Goal: Task Accomplishment & Management: Manage account settings

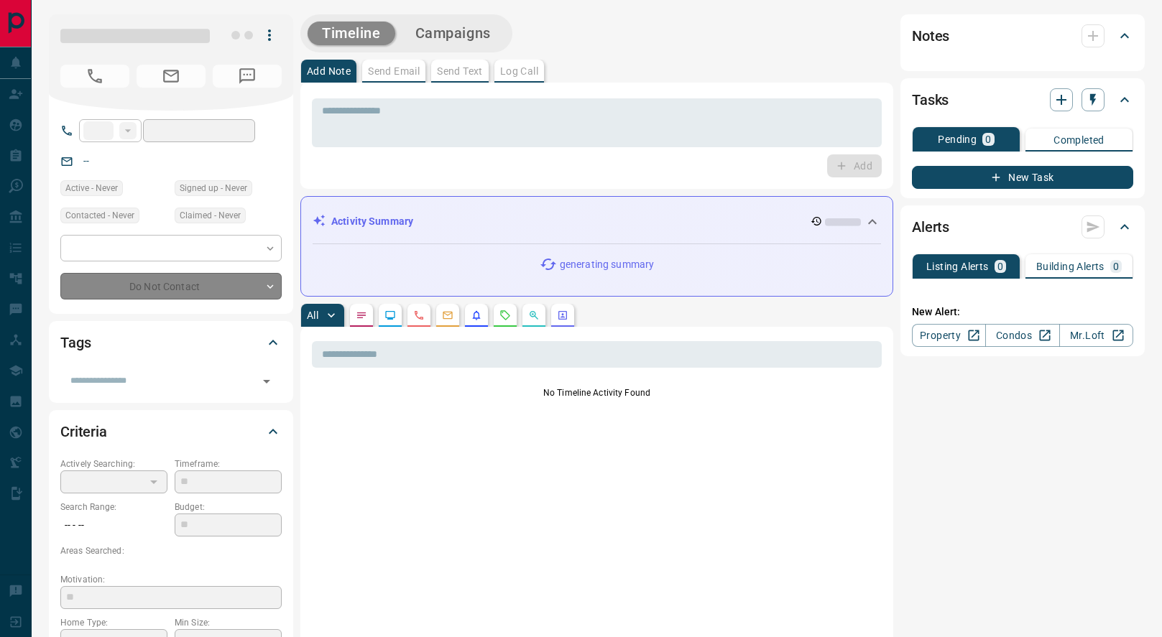
type input "**"
type input "**********"
type input "*"
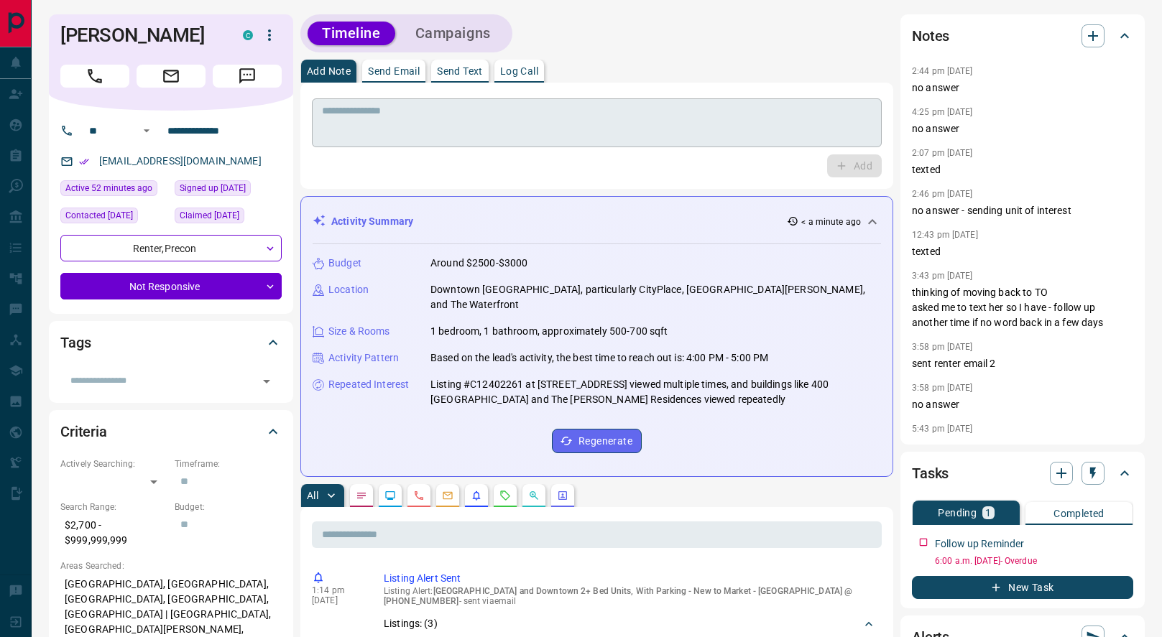
click at [635, 116] on textarea at bounding box center [597, 123] width 550 height 37
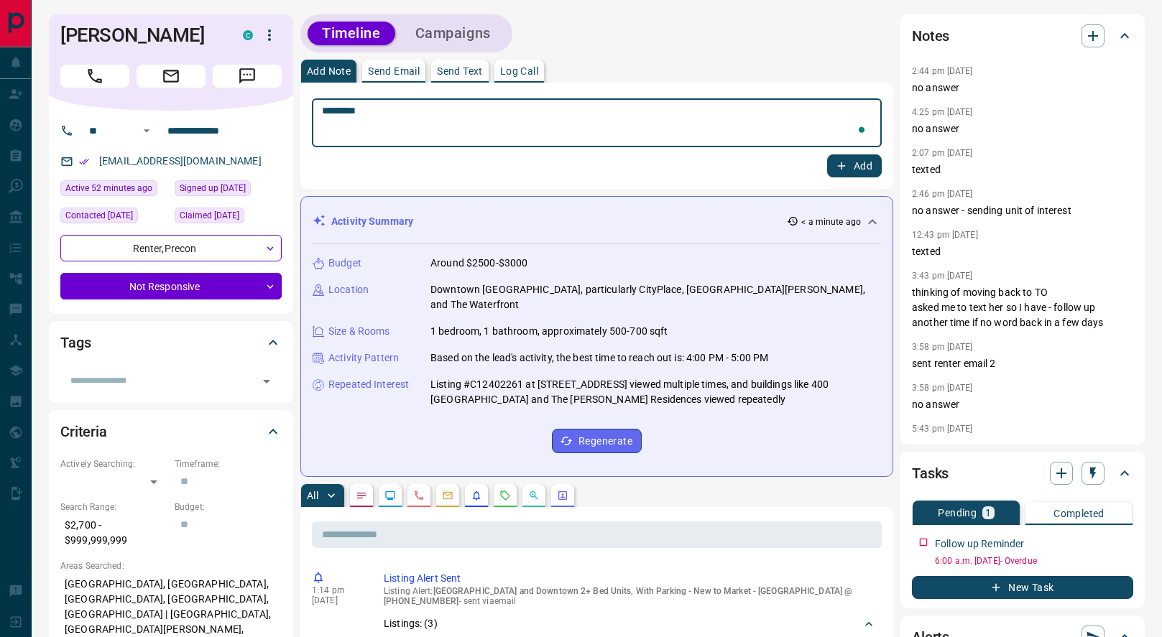
type textarea "*********"
click at [851, 170] on button "Add" at bounding box center [854, 165] width 55 height 23
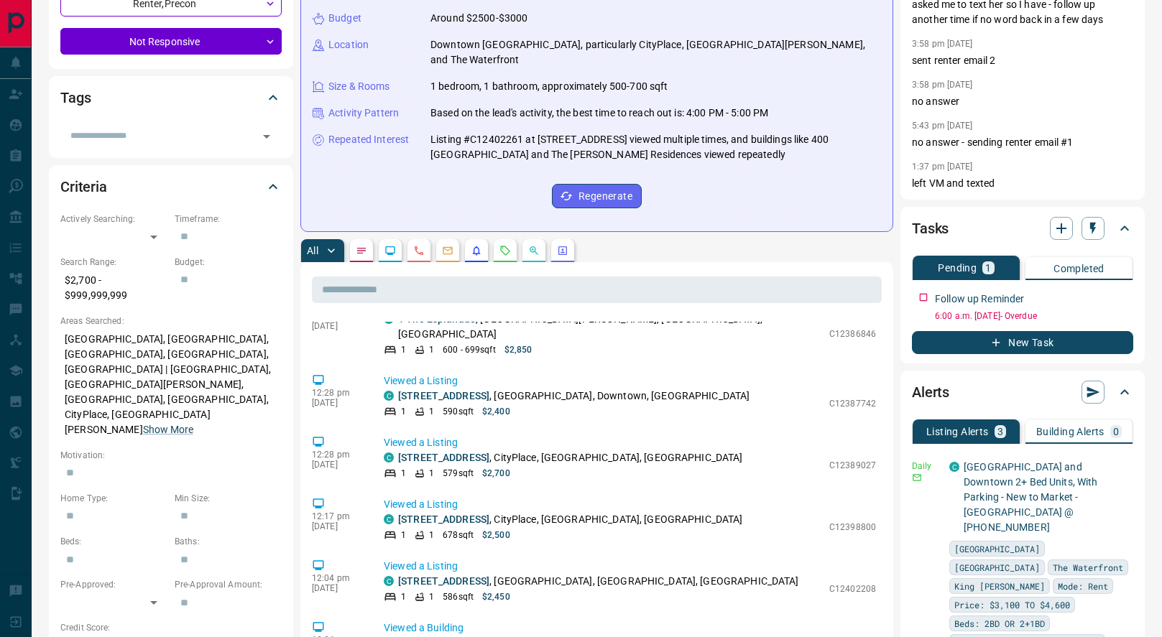
scroll to position [378, 0]
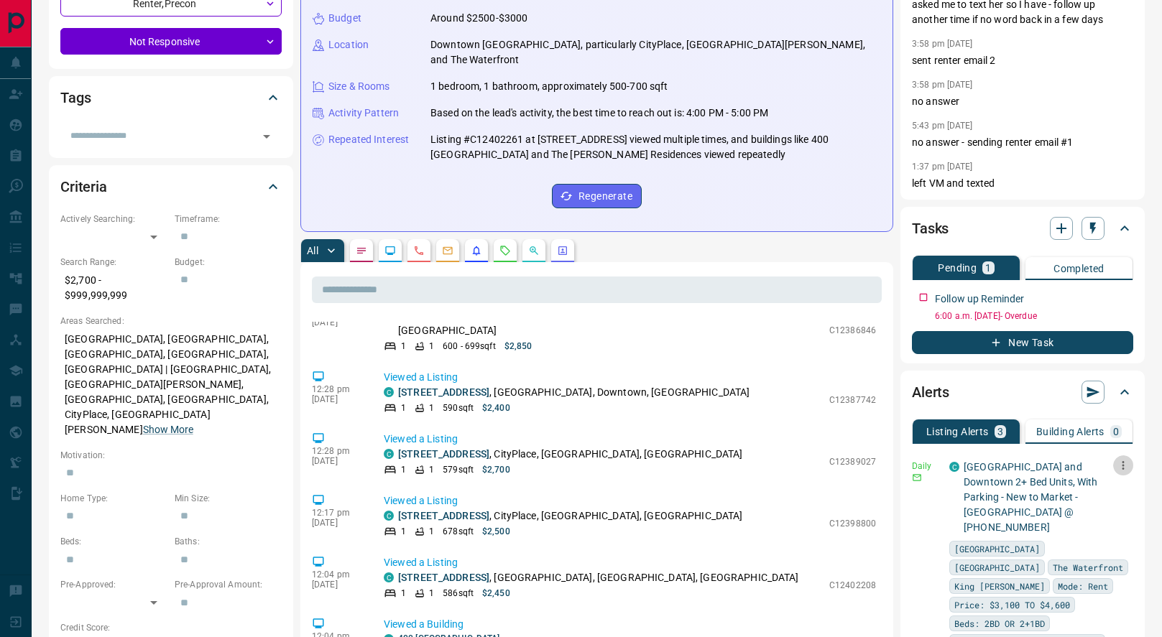
click at [1132, 465] on button "button" at bounding box center [1123, 465] width 20 height 20
click at [1140, 454] on div at bounding box center [581, 318] width 1162 height 637
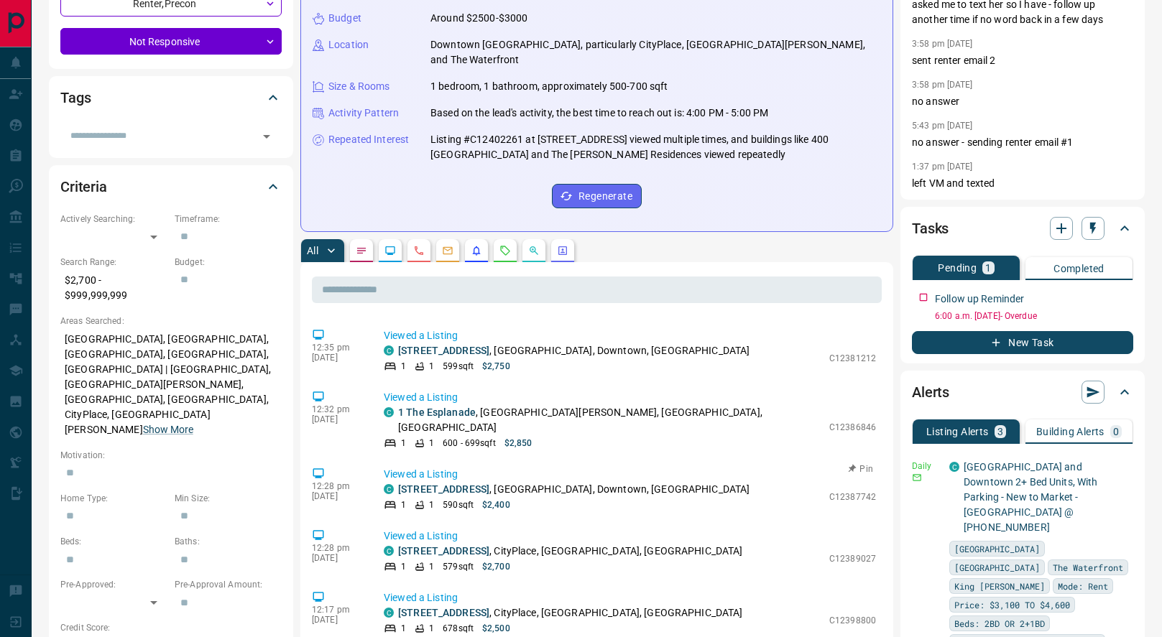
scroll to position [287, 0]
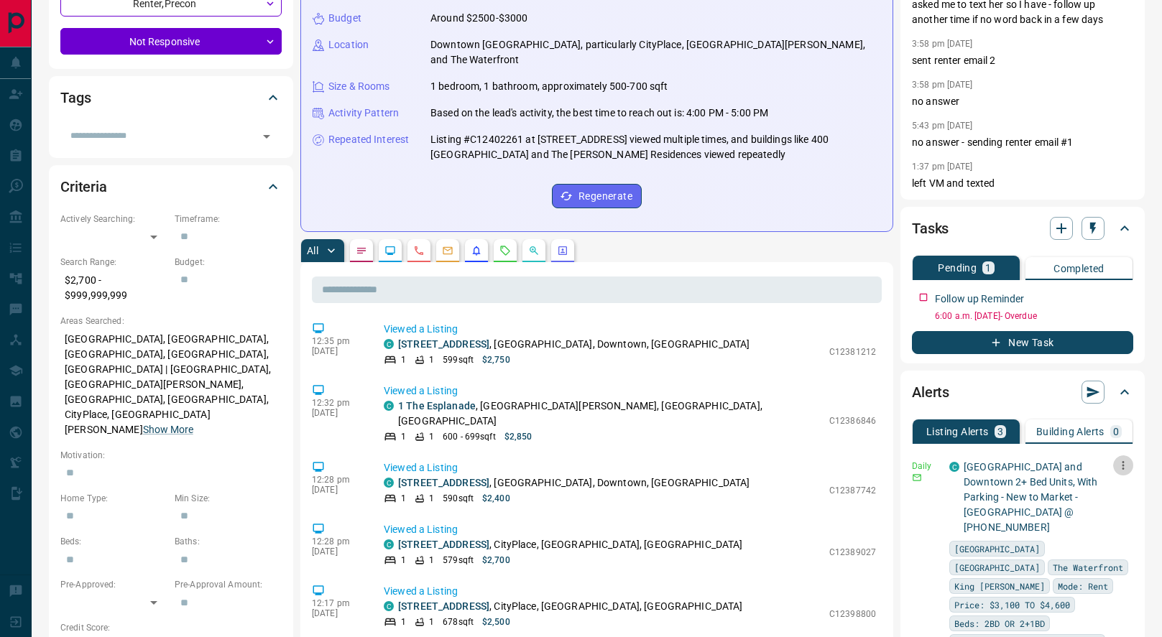
click at [1121, 466] on icon "button" at bounding box center [1122, 465] width 13 height 13
click at [1096, 542] on li "Delete" at bounding box center [1100, 538] width 63 height 23
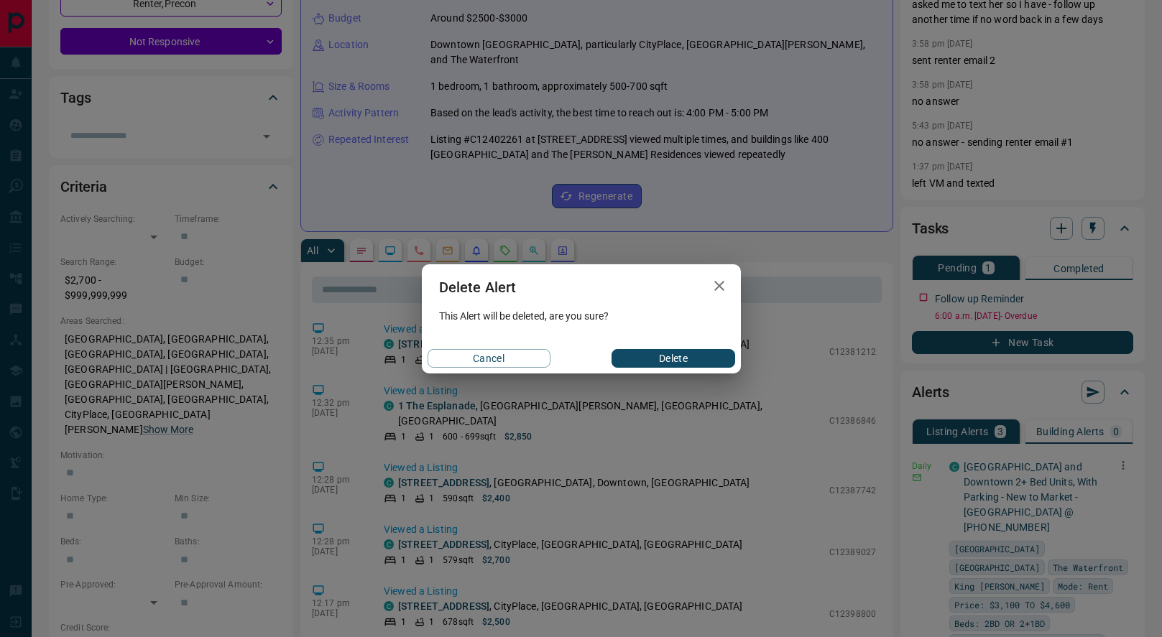
click at [690, 346] on div "Cancel Delete" at bounding box center [581, 358] width 319 height 30
click at [693, 356] on button "Delete" at bounding box center [672, 358] width 123 height 19
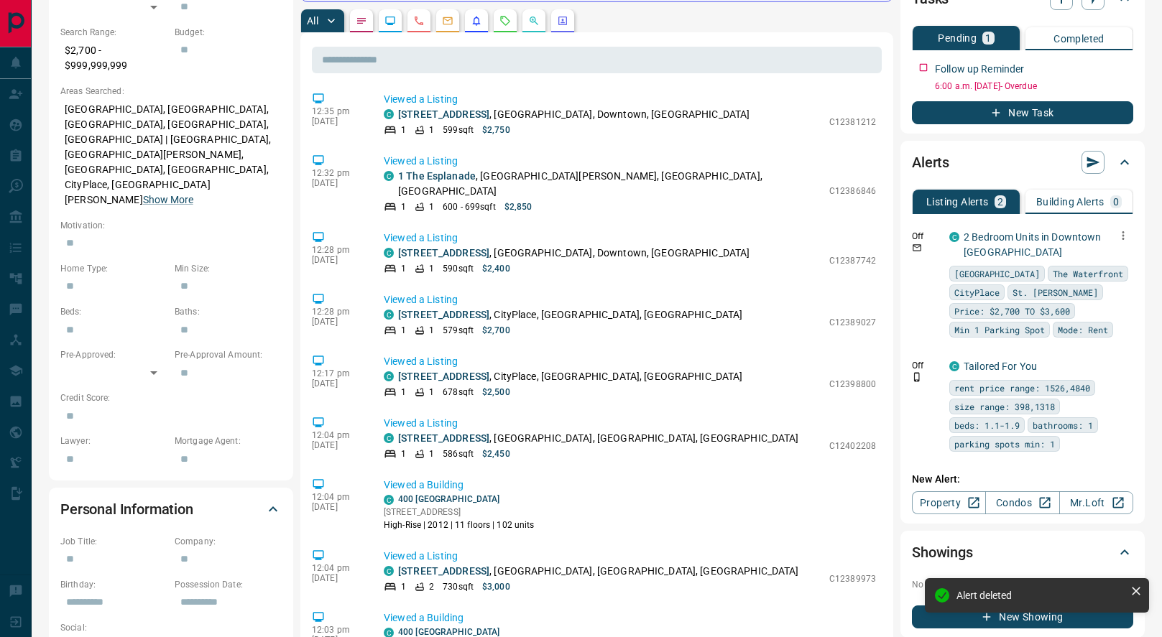
scroll to position [474, 0]
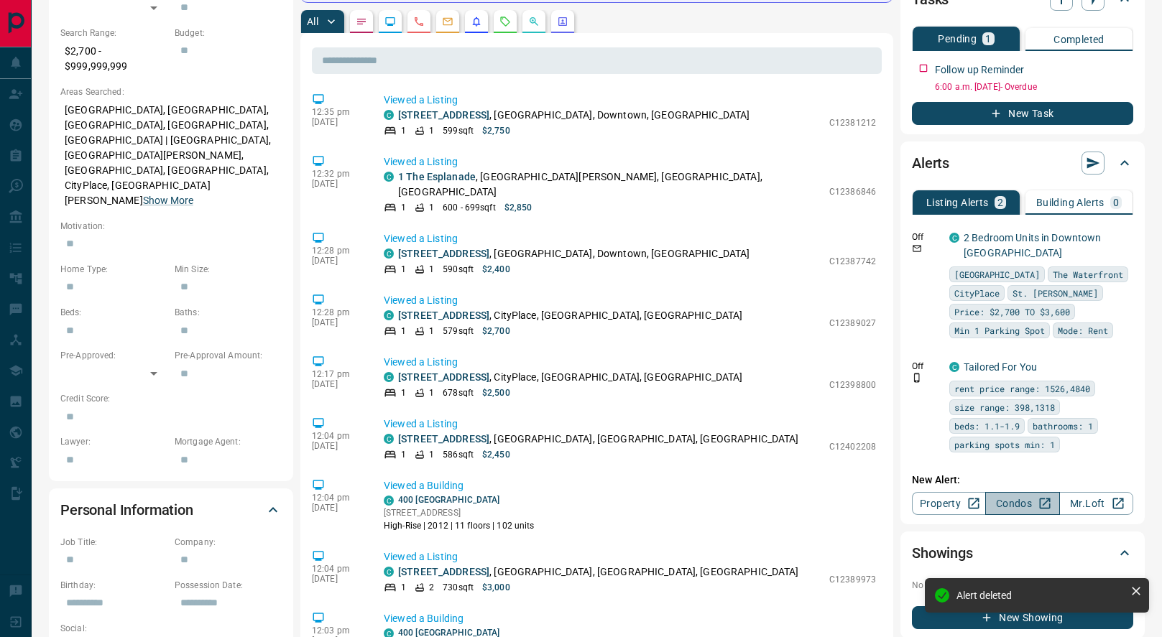
click at [1022, 502] on link "Condos" at bounding box center [1022, 503] width 74 height 23
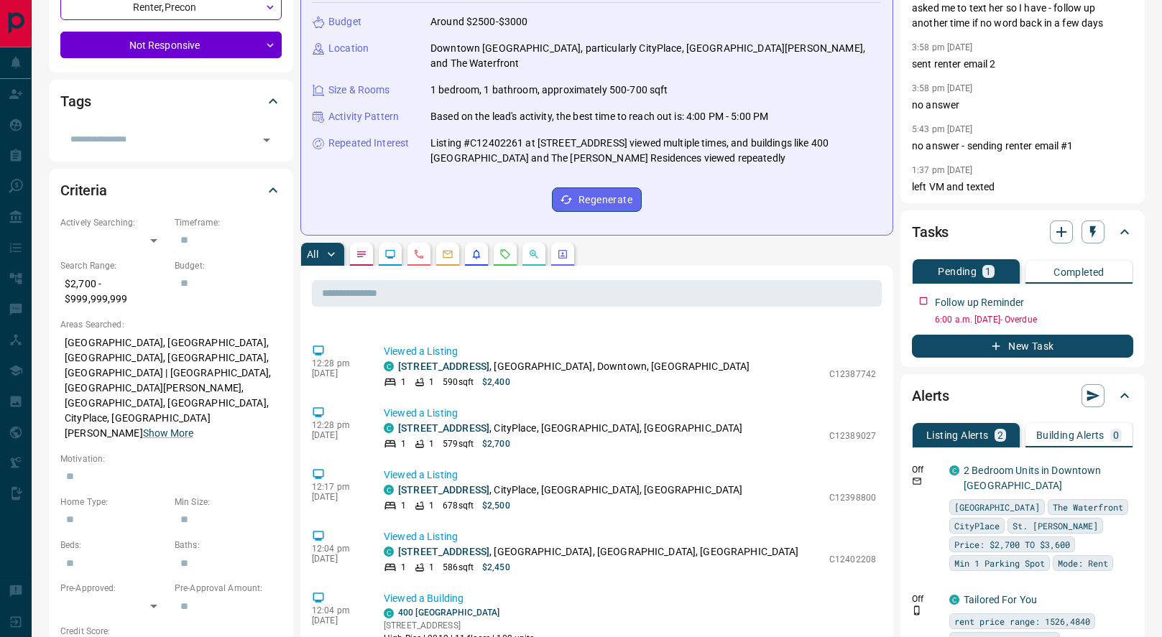
scroll to position [411, 0]
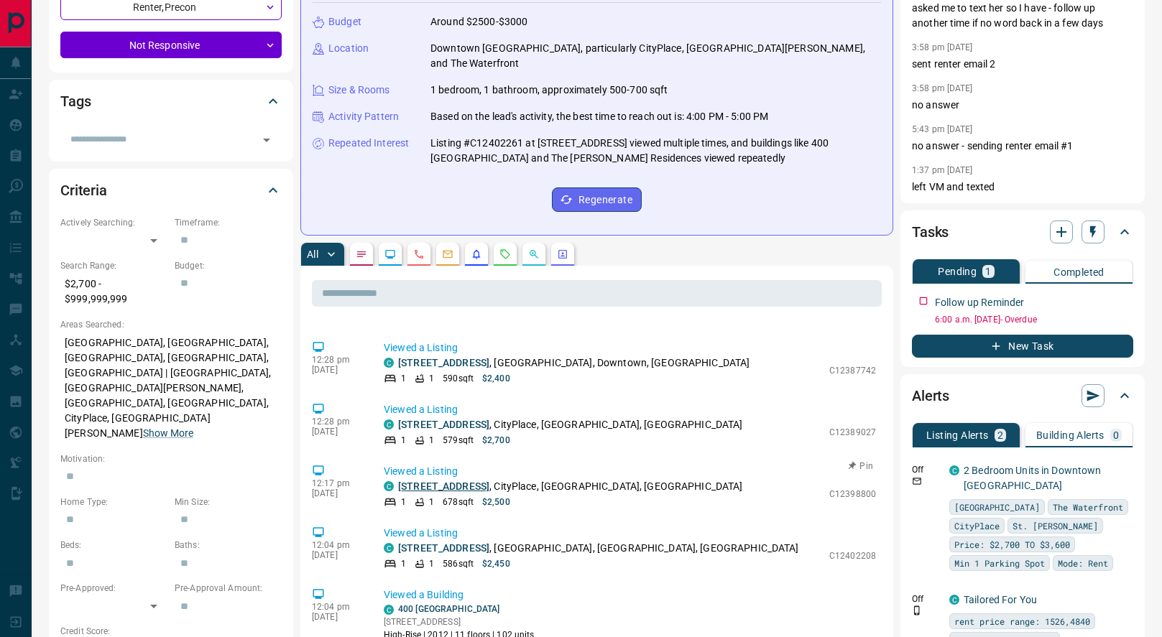
click at [476, 481] on link "[STREET_ADDRESS]" at bounding box center [443, 486] width 91 height 11
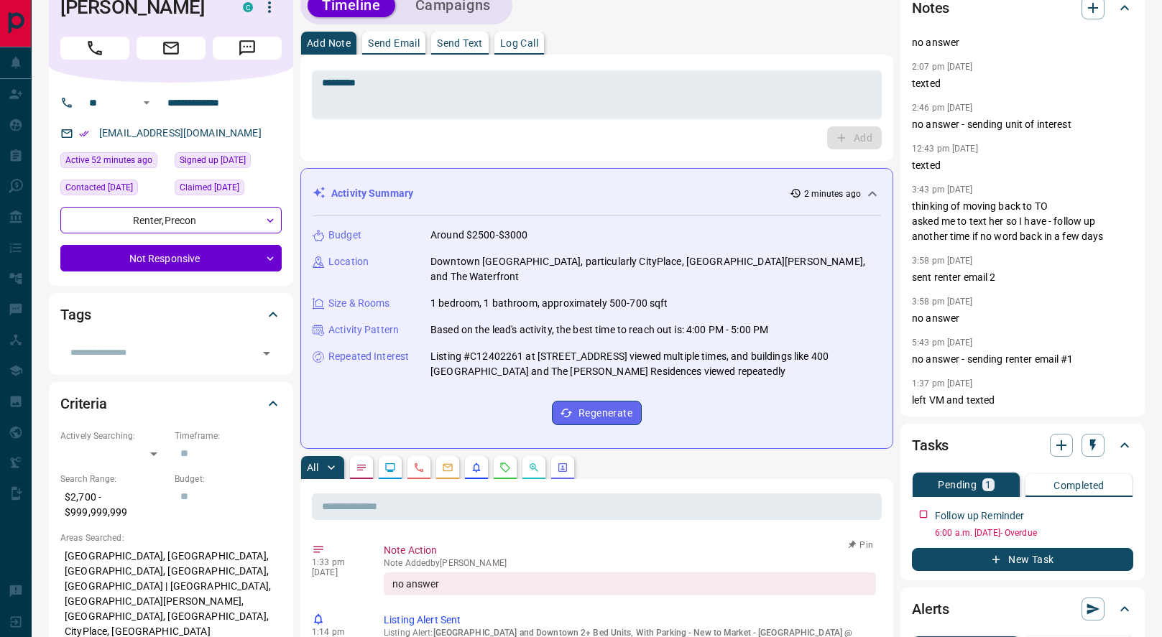
scroll to position [0, 0]
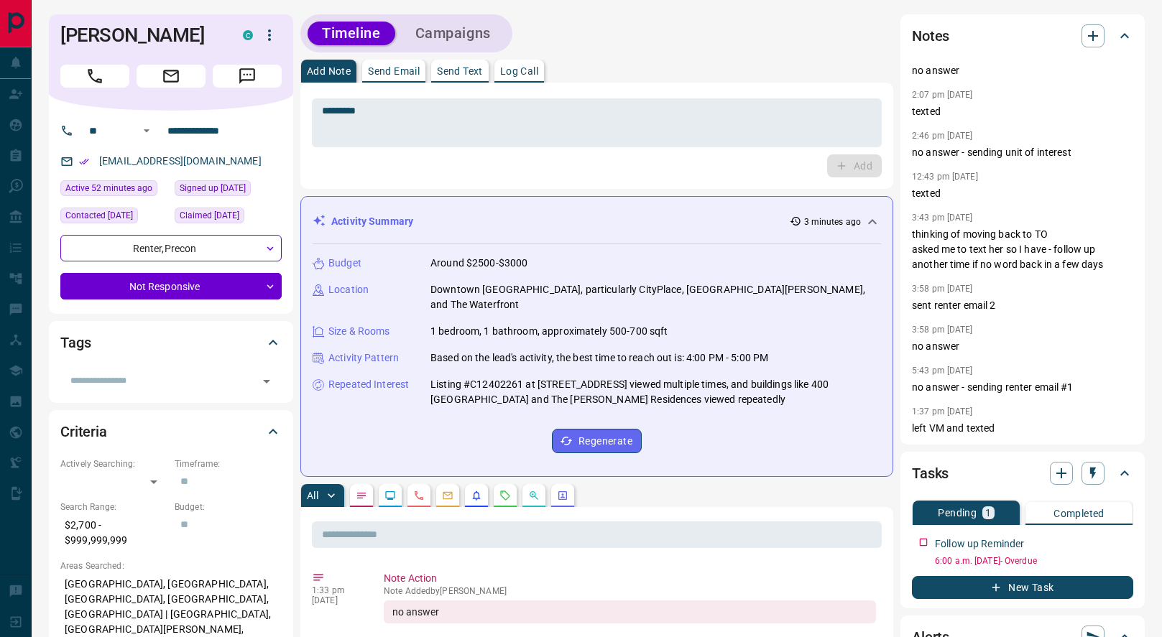
click at [1087, 480] on div at bounding box center [1077, 473] width 55 height 23
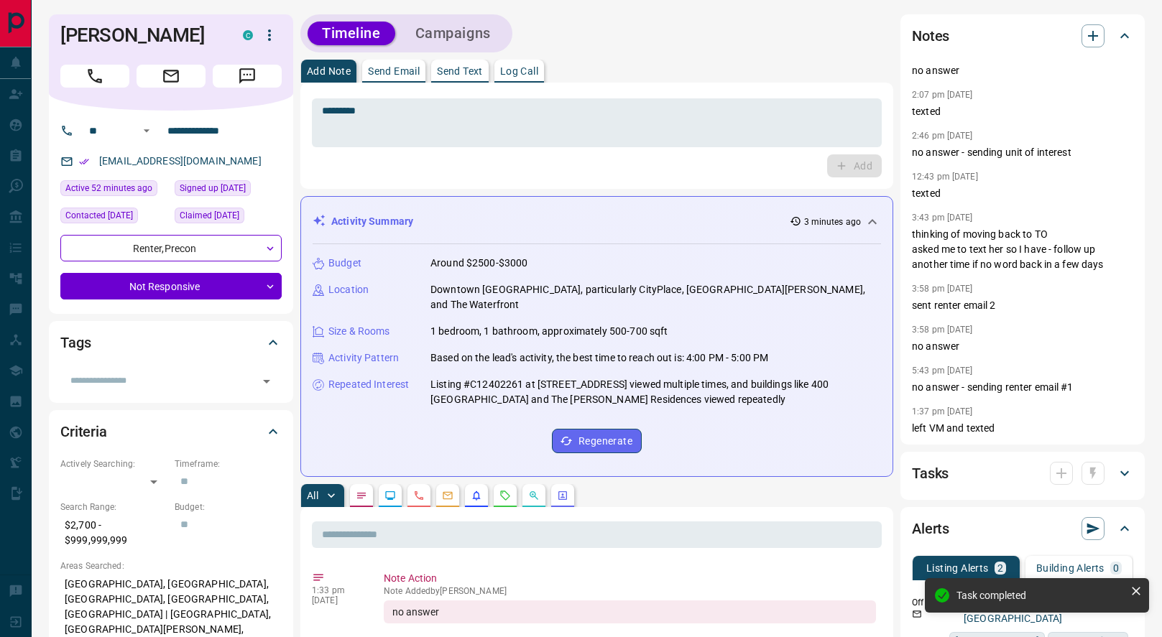
click at [1097, 471] on icon "button" at bounding box center [1093, 473] width 14 height 14
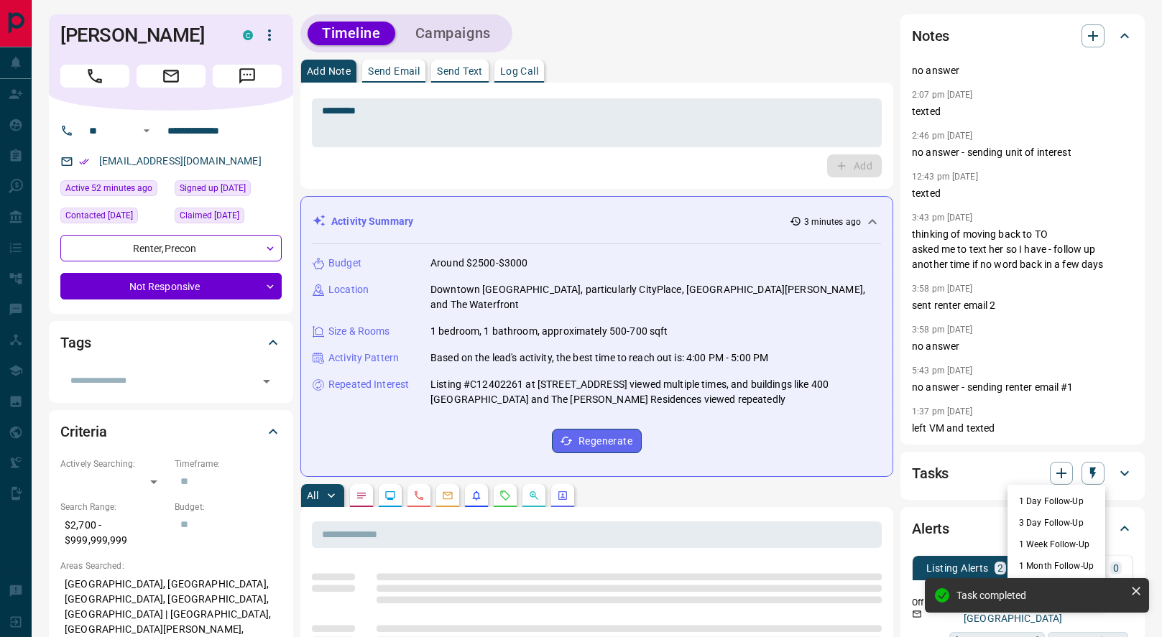
click at [1032, 543] on li "1 Week Follow-Up" at bounding box center [1056, 545] width 98 height 22
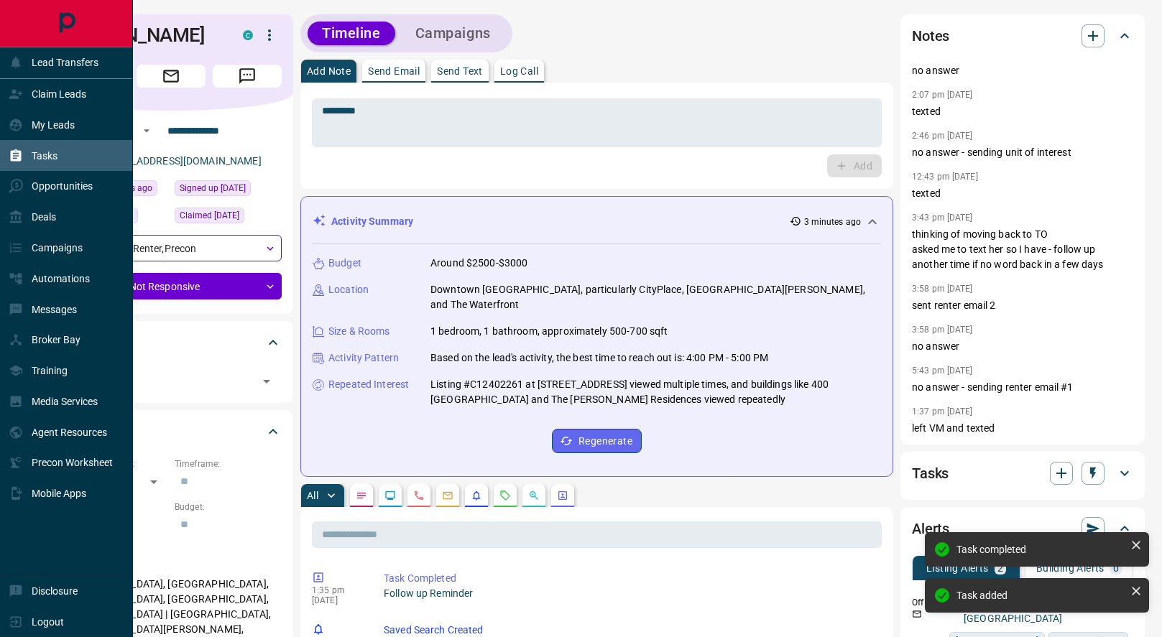
click at [18, 154] on icon at bounding box center [16, 156] width 14 height 14
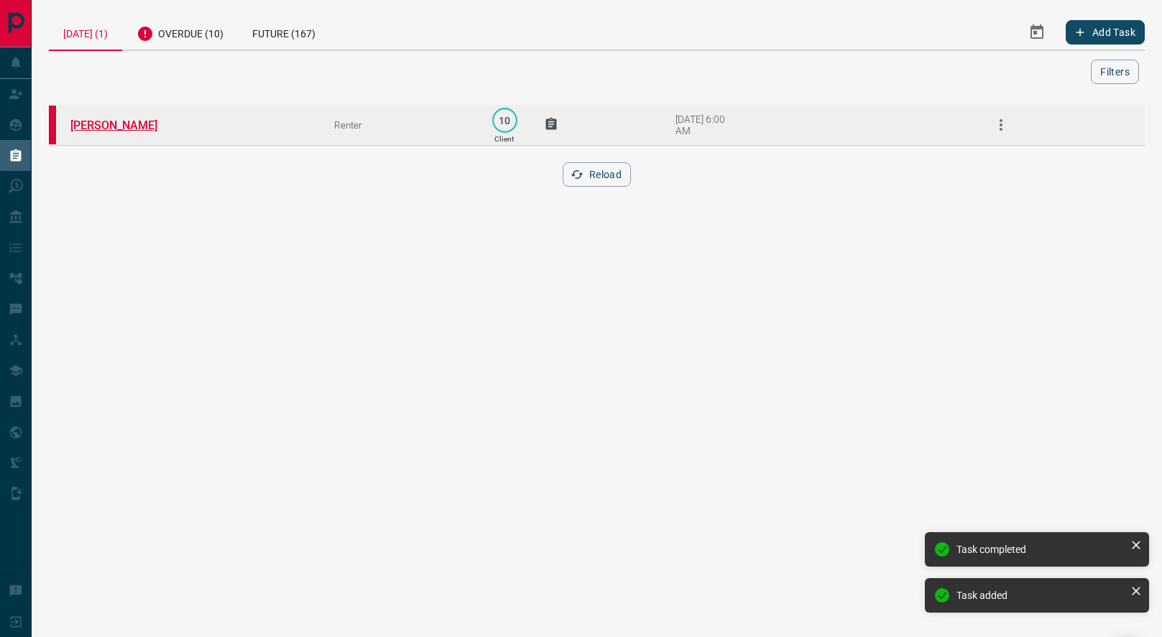
click at [98, 128] on link "[PERSON_NAME]" at bounding box center [124, 126] width 108 height 14
